Goal: Information Seeking & Learning: Learn about a topic

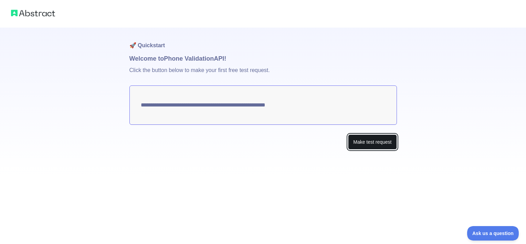
click at [360, 139] on button "Make test request" at bounding box center [372, 141] width 49 height 15
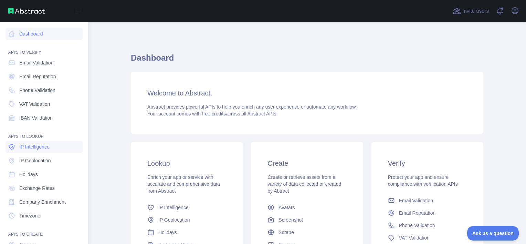
click at [38, 143] on span "IP Intelligence" at bounding box center [34, 146] width 30 height 7
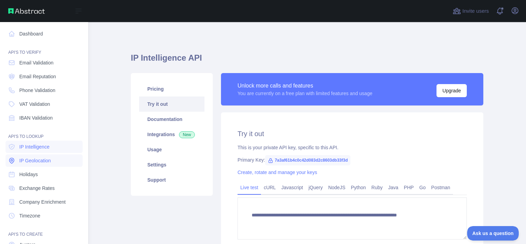
type textarea "**********"
click at [44, 162] on span "IP Geolocation" at bounding box center [35, 160] width 32 height 7
click at [39, 174] on link "Holidays" at bounding box center [44, 174] width 77 height 12
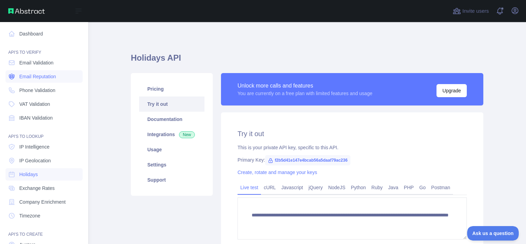
click at [40, 78] on span "Email Reputation" at bounding box center [37, 76] width 37 height 7
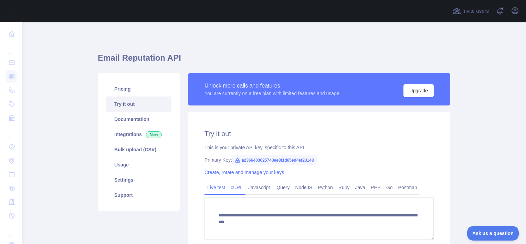
click at [240, 187] on link "cURL" at bounding box center [237, 187] width 18 height 11
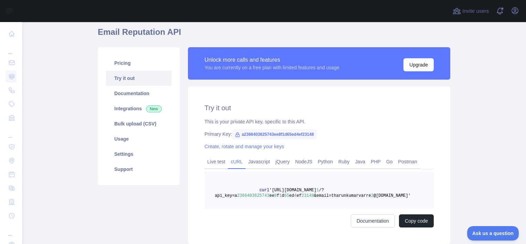
scroll to position [21, 0]
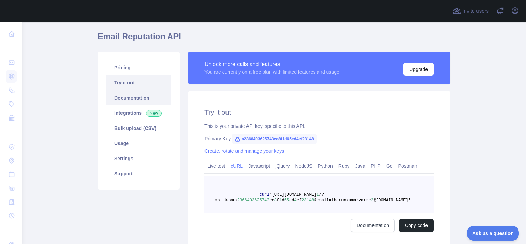
click at [118, 103] on link "Documentation" at bounding box center [138, 97] width 65 height 15
